Goal: Contribute content: Add original content to the website for others to see

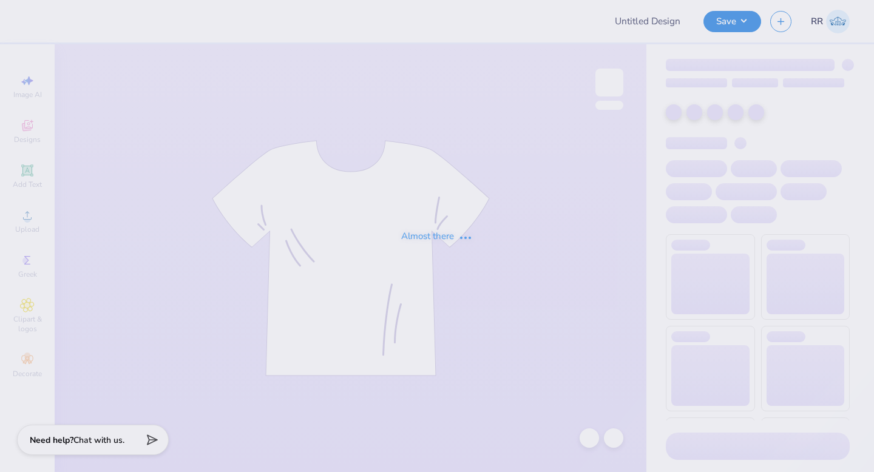
type input "Fall Rush - Zeta Psi at [GEOGRAPHIC_DATA][US_STATE]"
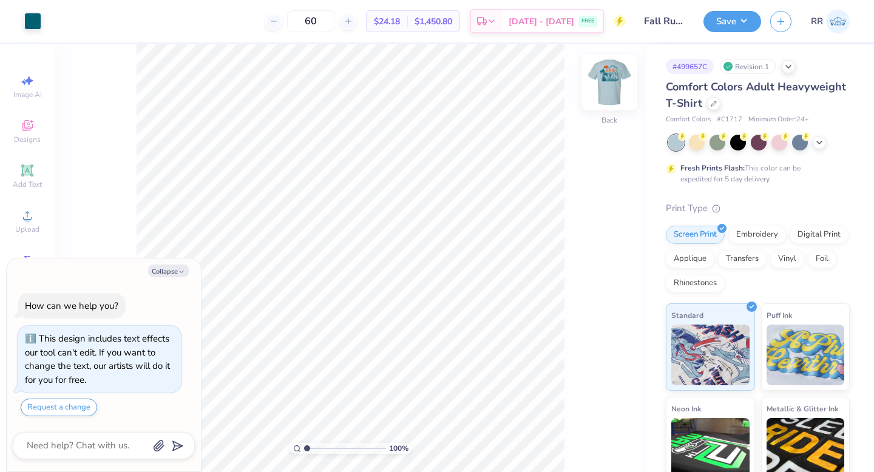
click at [618, 85] on img at bounding box center [609, 82] width 49 height 49
type textarea "x"
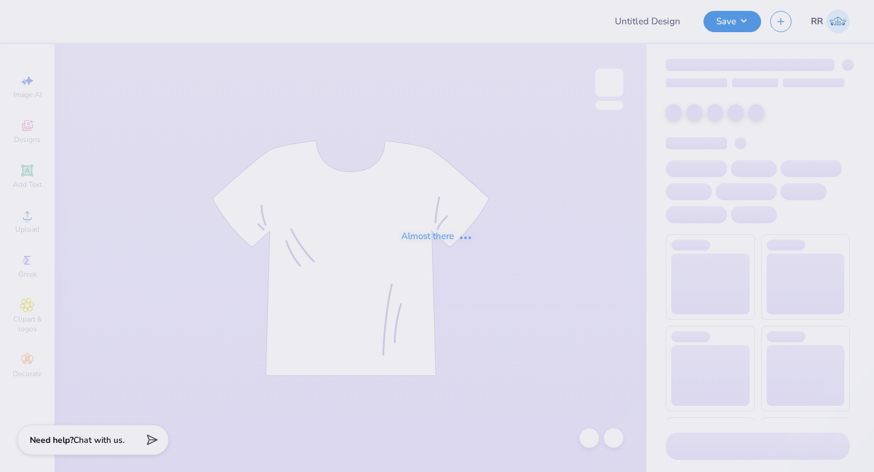
type input "Fall Rush - Zeta Psi at [GEOGRAPHIC_DATA][US_STATE]"
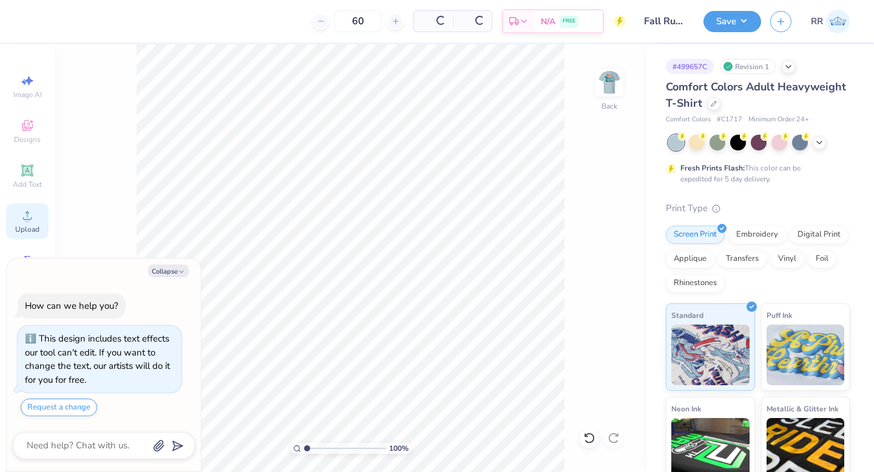
click at [35, 225] on span "Upload" at bounding box center [27, 230] width 24 height 10
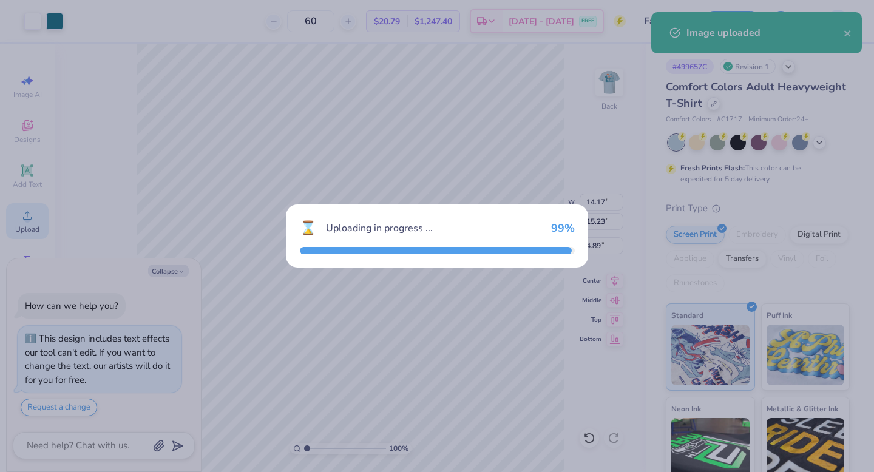
type textarea "x"
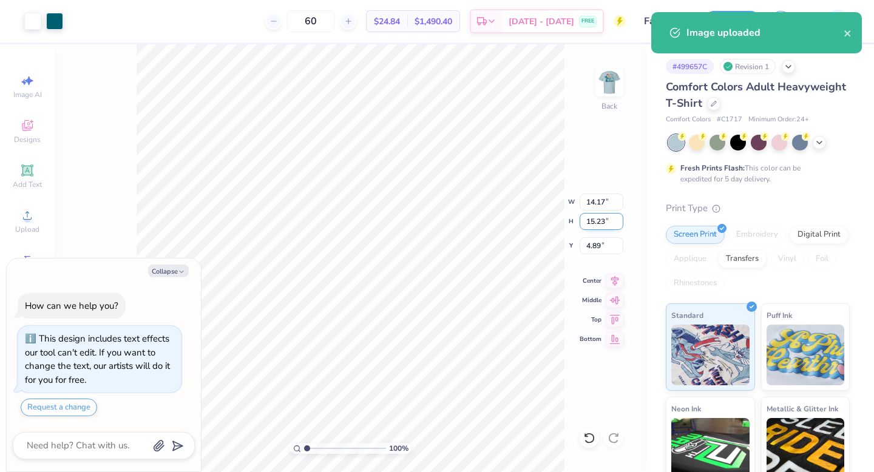
click at [603, 219] on input "15.23" at bounding box center [602, 221] width 44 height 17
type input "3.5"
type textarea "x"
type input "3.26"
type input "3.50"
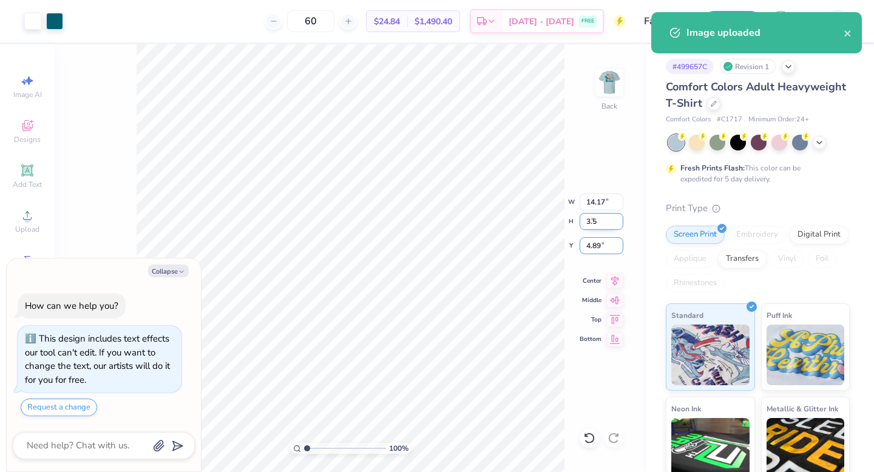
type input "10.75"
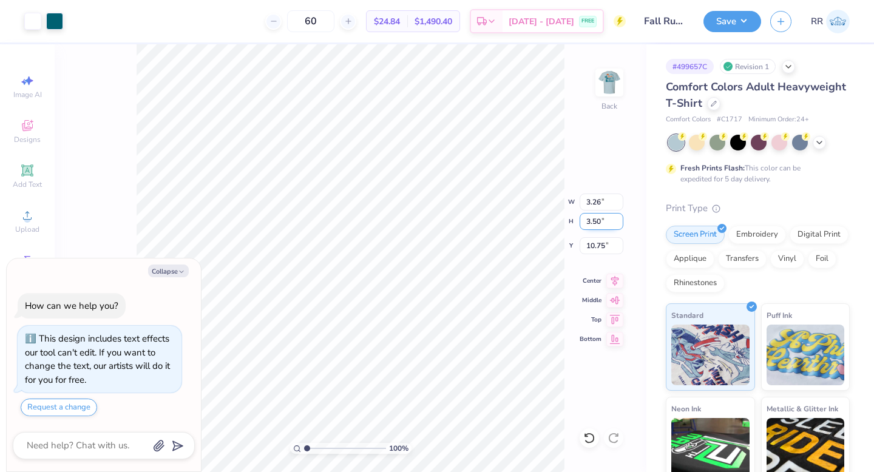
type textarea "x"
type input "3.00"
click at [608, 83] on img at bounding box center [609, 82] width 24 height 24
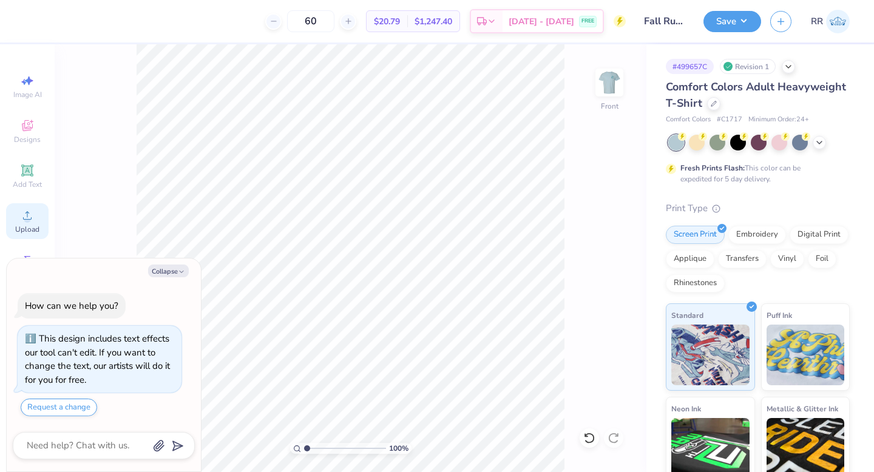
click at [38, 225] on span "Upload" at bounding box center [27, 230] width 24 height 10
type textarea "x"
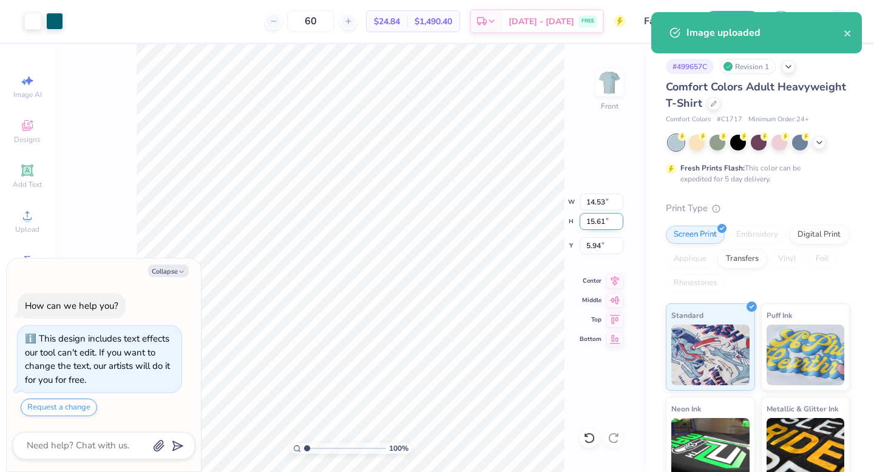
click at [600, 220] on input "15.61" at bounding box center [602, 221] width 44 height 17
type input "1"
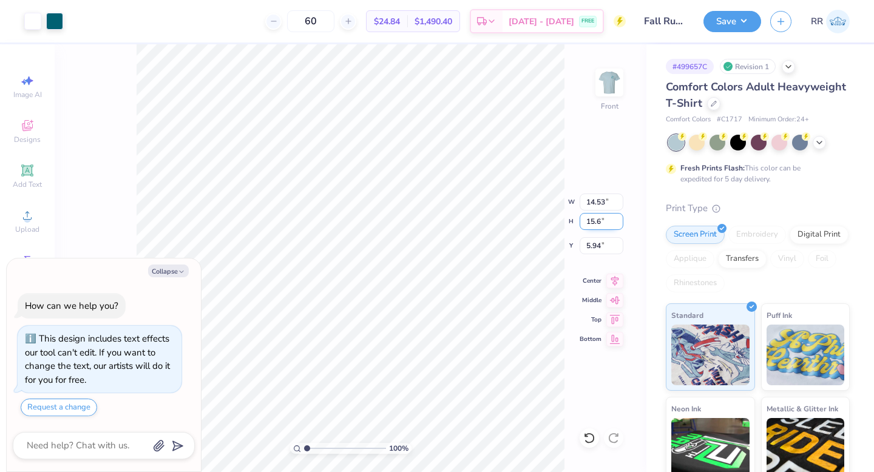
type input "15.6"
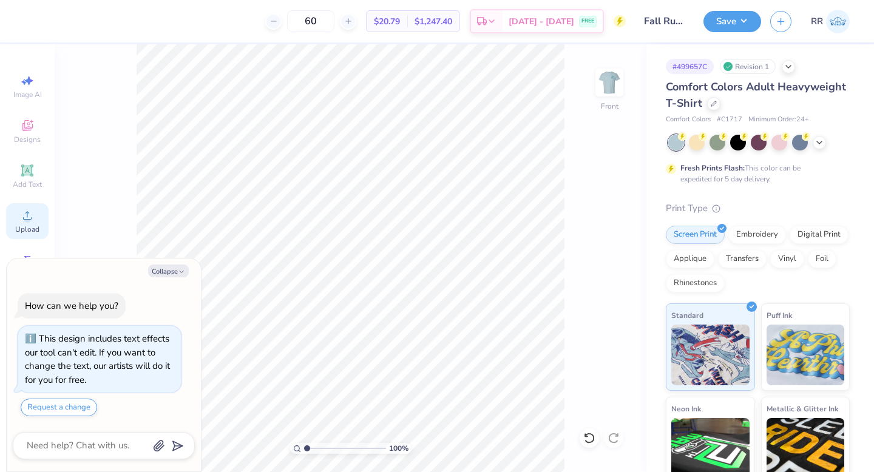
click at [33, 226] on span "Upload" at bounding box center [27, 230] width 24 height 10
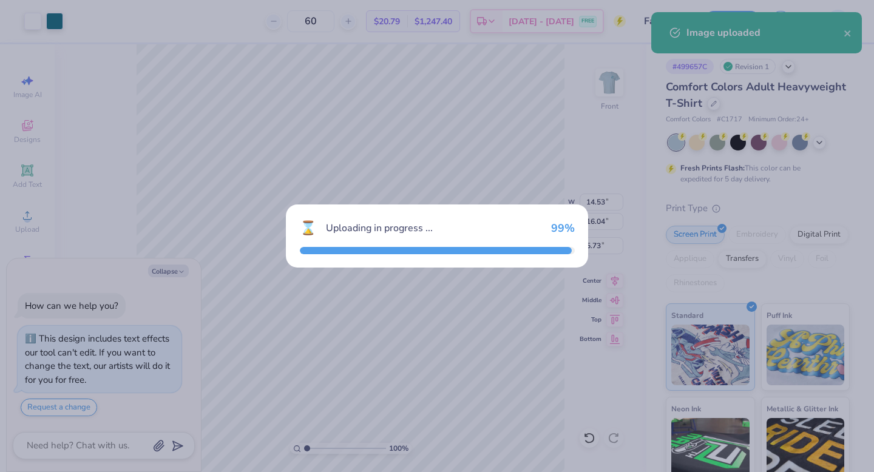
type textarea "x"
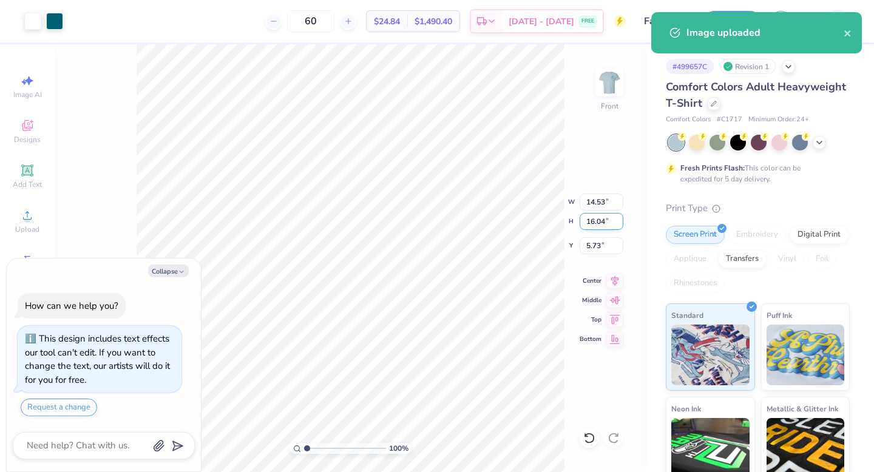
click at [597, 220] on input "16.04" at bounding box center [602, 221] width 44 height 17
type input "15"
type textarea "x"
type input "13.59"
type input "15.00"
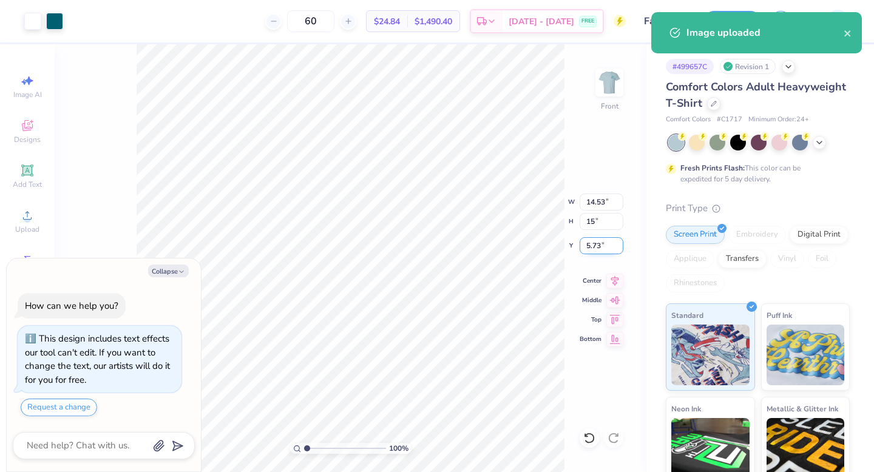
type input "6.25"
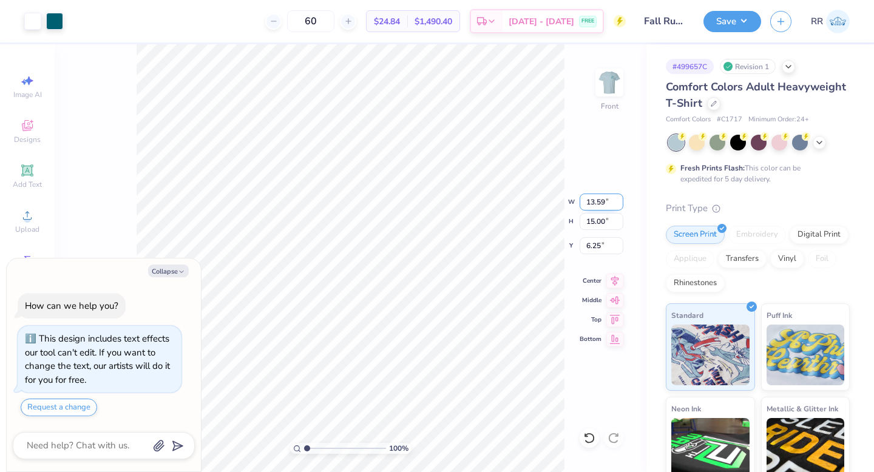
type textarea "x"
click at [599, 200] on input "13.59" at bounding box center [602, 202] width 44 height 17
type input "12.5"
type textarea "x"
type input "12.50"
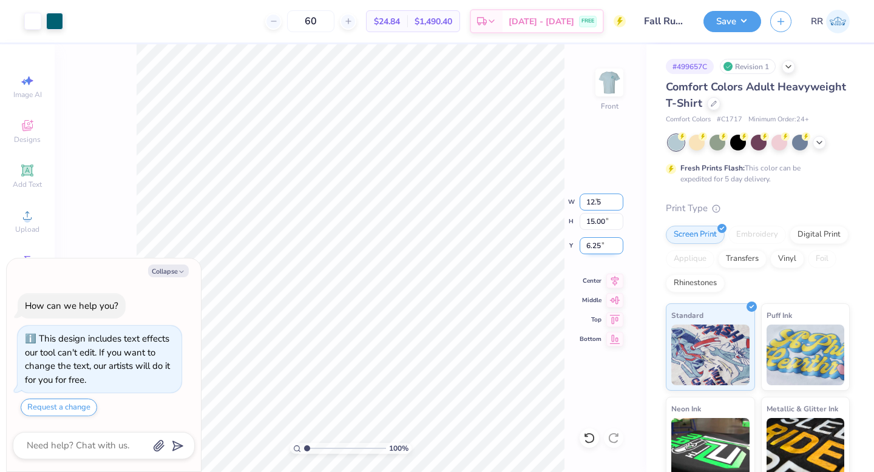
type input "13.79"
type input "3"
type textarea "x"
type input "3.00"
click at [618, 281] on icon at bounding box center [614, 279] width 17 height 15
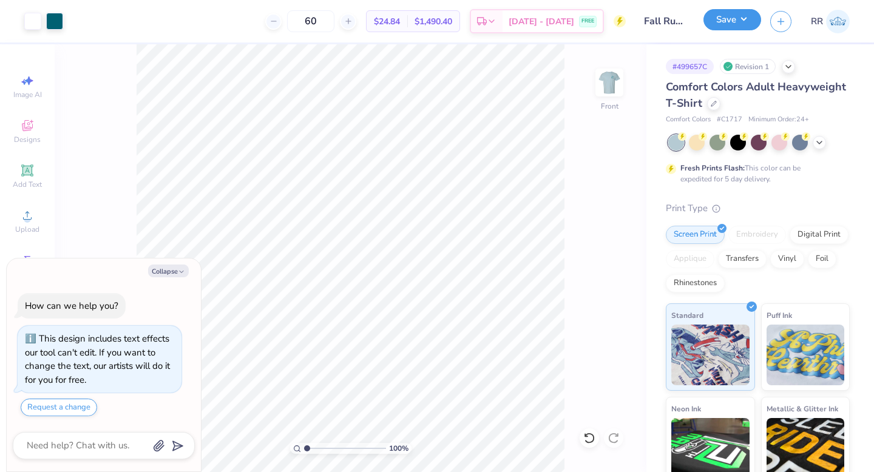
click at [720, 24] on button "Save" at bounding box center [732, 19] width 58 height 21
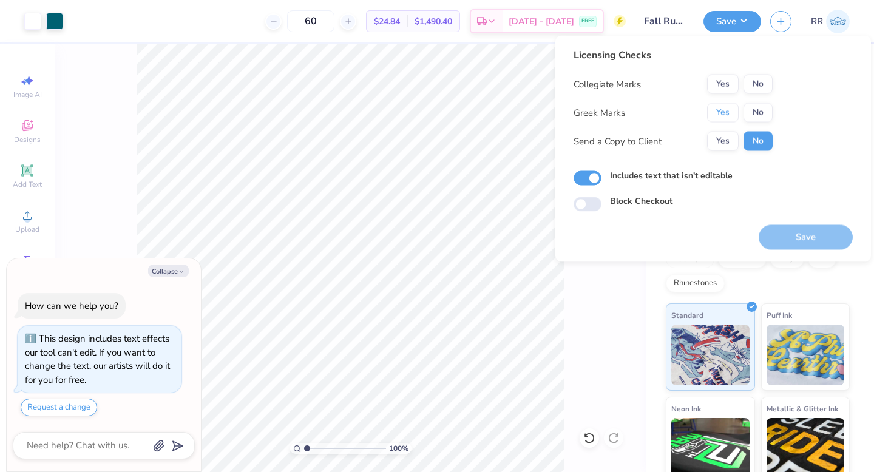
drag, startPoint x: 720, startPoint y: 113, endPoint x: 750, endPoint y: 98, distance: 33.4
click at [720, 113] on button "Yes" at bounding box center [723, 112] width 32 height 19
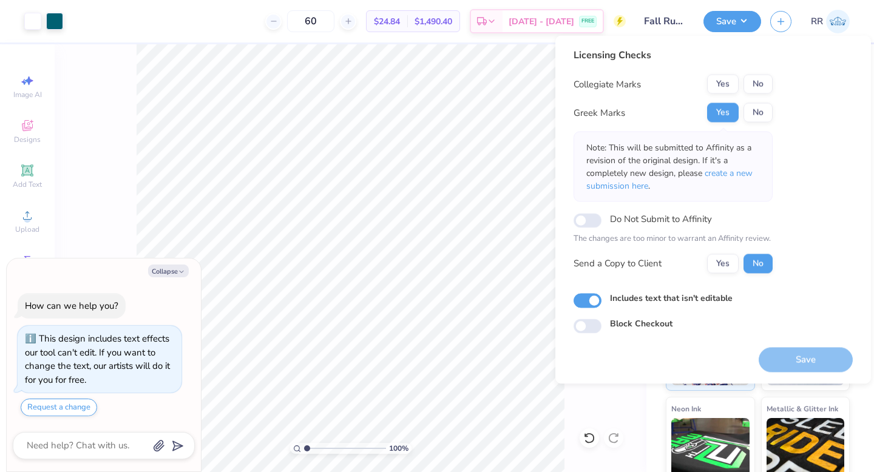
click at [765, 81] on button "No" at bounding box center [758, 84] width 29 height 19
click at [736, 172] on span "create a new submission here" at bounding box center [669, 180] width 166 height 24
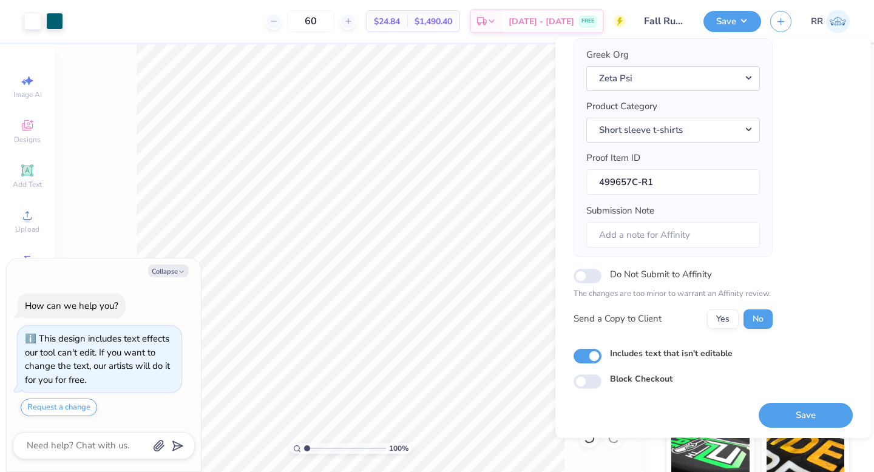
scroll to position [95, 0]
click at [798, 415] on button "Save" at bounding box center [806, 414] width 94 height 25
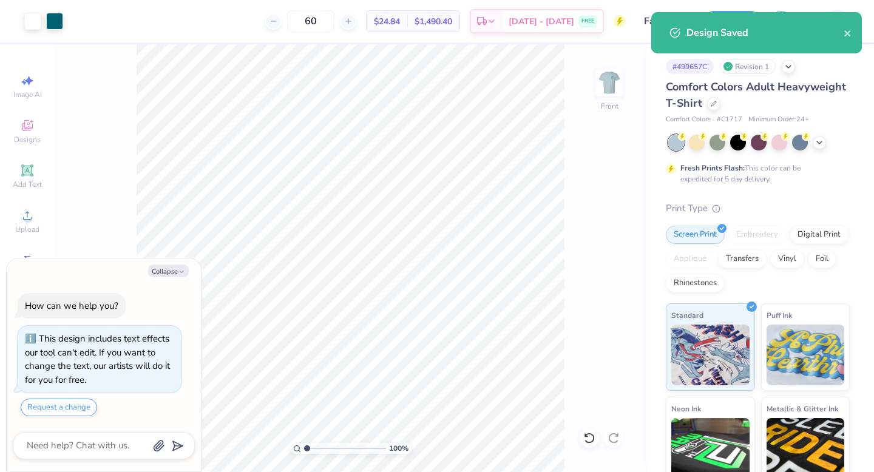
type textarea "x"
